Goal: Information Seeking & Learning: Learn about a topic

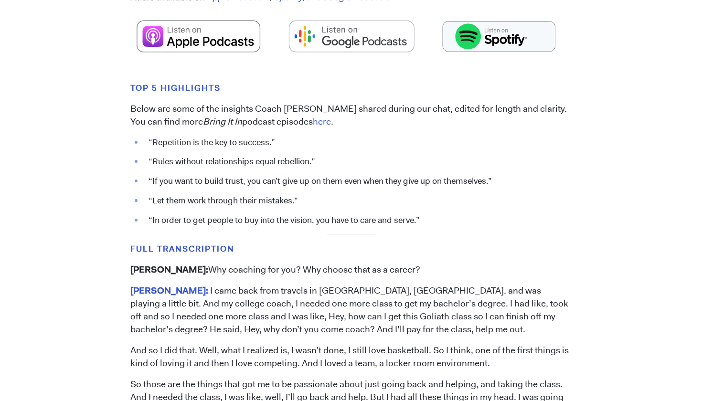
scroll to position [671, 0]
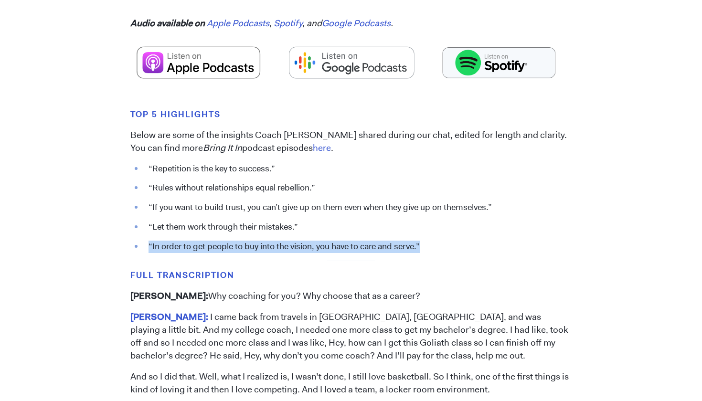
drag, startPoint x: 429, startPoint y: 225, endPoint x: 147, endPoint y: 228, distance: 281.7
click at [147, 241] on li "“In order to get people to buy into the vision, you have to care and serve.”" at bounding box center [358, 247] width 428 height 12
copy li "“In order to get people to buy into the vision, you have to care and serve.”"
click at [429, 241] on li "“In order to get people to buy into the vision, you have to care and serve.”" at bounding box center [358, 247] width 428 height 12
drag, startPoint x: 429, startPoint y: 227, endPoint x: 147, endPoint y: 226, distance: 281.7
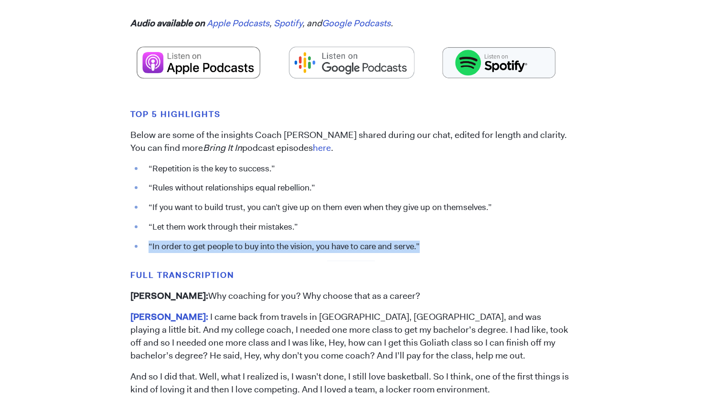
click at [147, 241] on li "“In order to get people to buy into the vision, you have to care and serve.”" at bounding box center [358, 247] width 428 height 12
copy li "“In order to get people to buy into the vision, you have to care and serve.”"
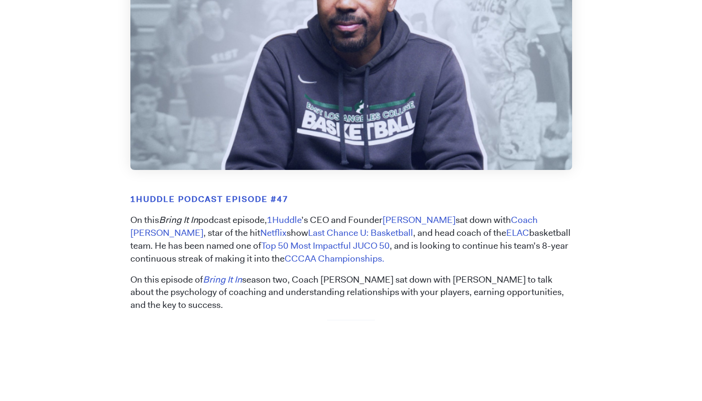
scroll to position [264, 0]
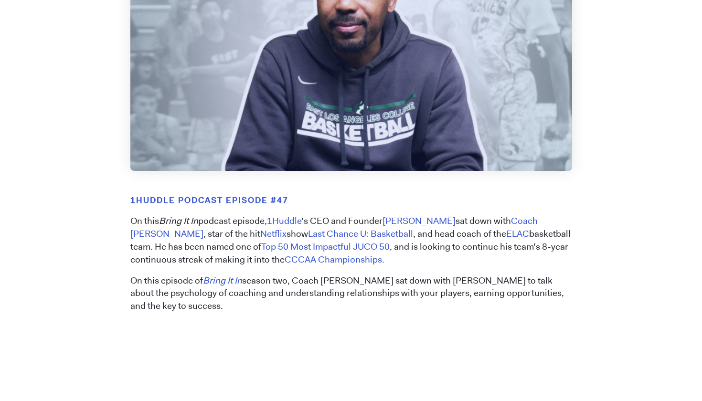
drag, startPoint x: 161, startPoint y: 221, endPoint x: 270, endPoint y: 220, distance: 108.4
click at [270, 220] on p "On this Bring It In podcast episode, 1Huddle ’s CEO and Founder [PERSON_NAME] s…" at bounding box center [351, 241] width 442 height 52
copy p "Bring It In podcast episode,"
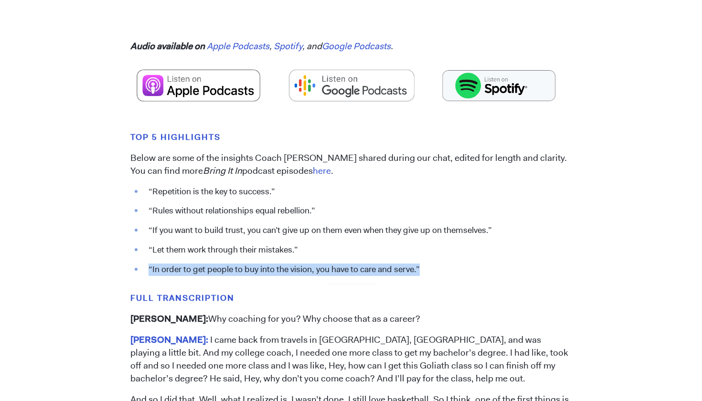
scroll to position [662, 0]
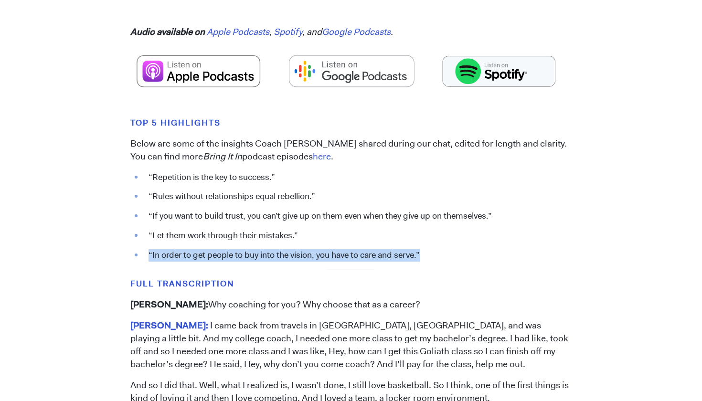
drag, startPoint x: 435, startPoint y: 235, endPoint x: 159, endPoint y: 229, distance: 276.6
click at [159, 229] on ul "“Repetition is the key to success.” “Rules without relationships equal rebellio…" at bounding box center [351, 216] width 442 height 91
copy li "“In order to get people to buy into the vision, you have to care and serve.”"
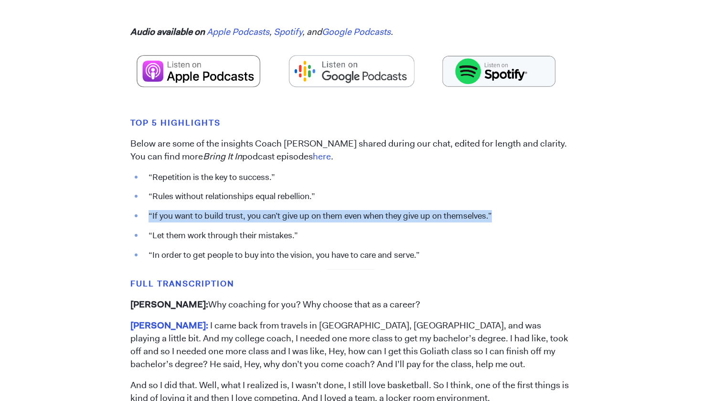
drag, startPoint x: 504, startPoint y: 196, endPoint x: 143, endPoint y: 199, distance: 360.5
click at [144, 210] on li "“If you want to build trust, you can’t give up on them even when they give up o…" at bounding box center [358, 216] width 428 height 12
copy li "“If you want to build trust, you can’t give up on them even when they give up o…"
